Goal: Information Seeking & Learning: Learn about a topic

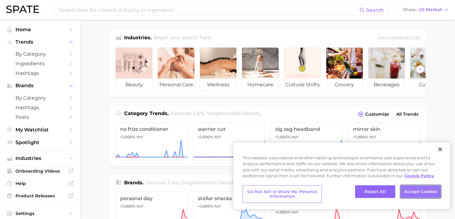
click at [417, 189] on button "Accept Cookies" at bounding box center [421, 191] width 40 height 13
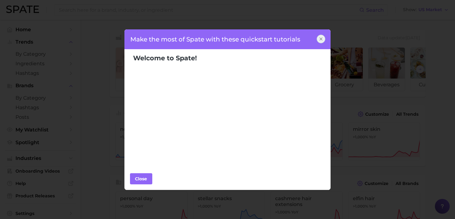
click at [319, 37] on icon at bounding box center [321, 39] width 5 height 5
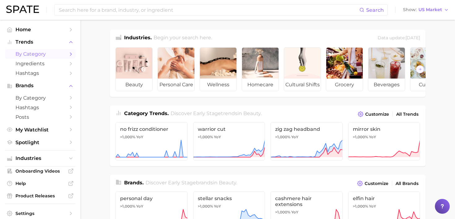
click at [28, 57] on span "by Category" at bounding box center [40, 54] width 50 height 6
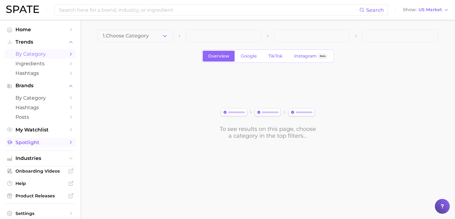
click at [37, 145] on span "Spotlight" at bounding box center [40, 143] width 50 height 6
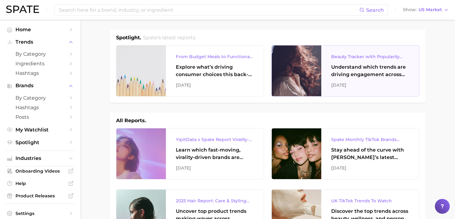
click at [336, 83] on div "August 2025" at bounding box center [370, 84] width 78 height 7
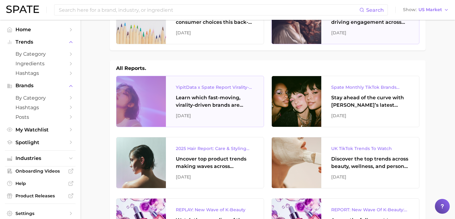
scroll to position [51, 0]
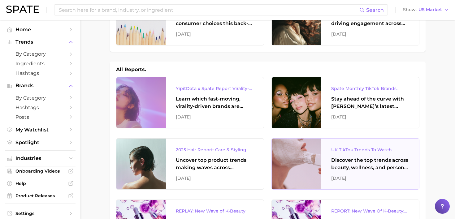
click at [373, 170] on div "Discover the top trends across beauty, wellness, and personal care on TikTok UK." at bounding box center [370, 164] width 78 height 15
